Goal: Task Accomplishment & Management: Manage account settings

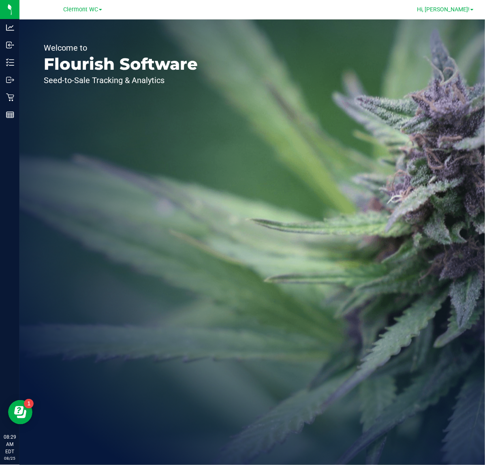
click at [470, 11] on span "Hi, [PERSON_NAME]!" at bounding box center [443, 9] width 53 height 6
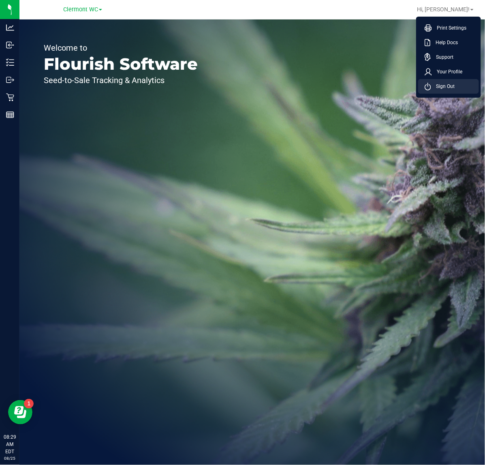
click at [456, 85] on li "Sign Out" at bounding box center [448, 86] width 61 height 15
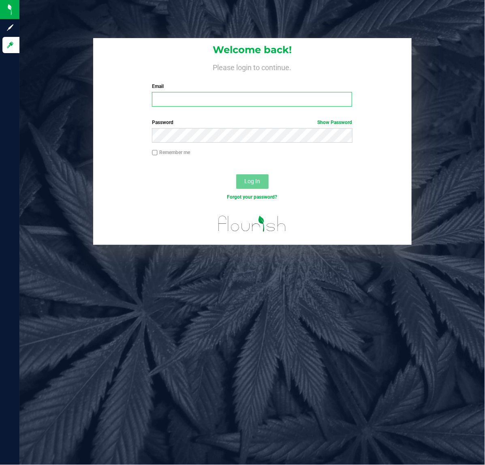
click at [276, 96] on input "Email" at bounding box center [252, 99] width 200 height 15
type input "[EMAIL_ADDRESS][DOMAIN_NAME]"
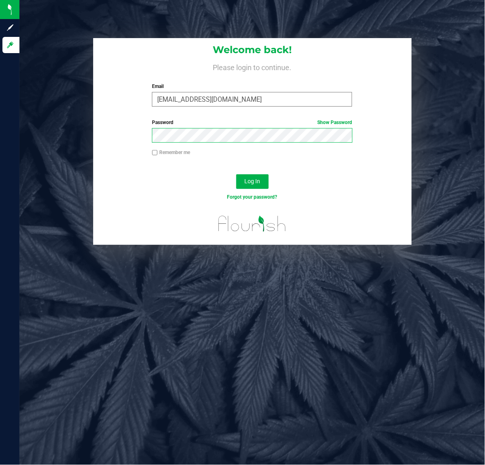
click at [236, 174] on button "Log In" at bounding box center [252, 181] width 32 height 15
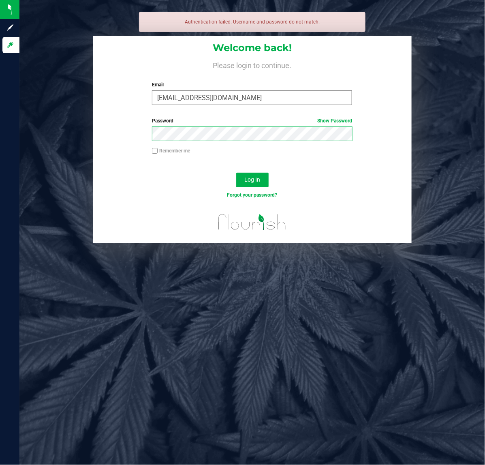
click at [236, 173] on button "Log In" at bounding box center [252, 180] width 32 height 15
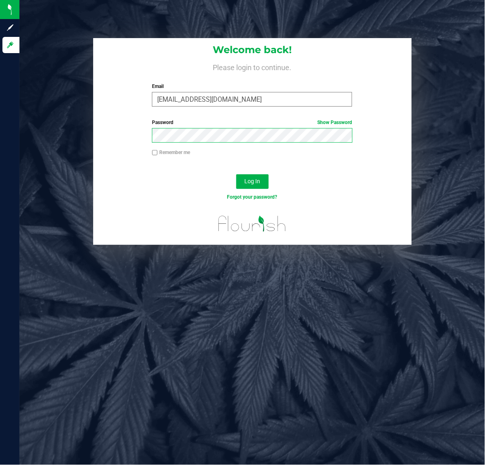
click at [236, 174] on button "Log In" at bounding box center [252, 181] width 32 height 15
